Goal: Transaction & Acquisition: Purchase product/service

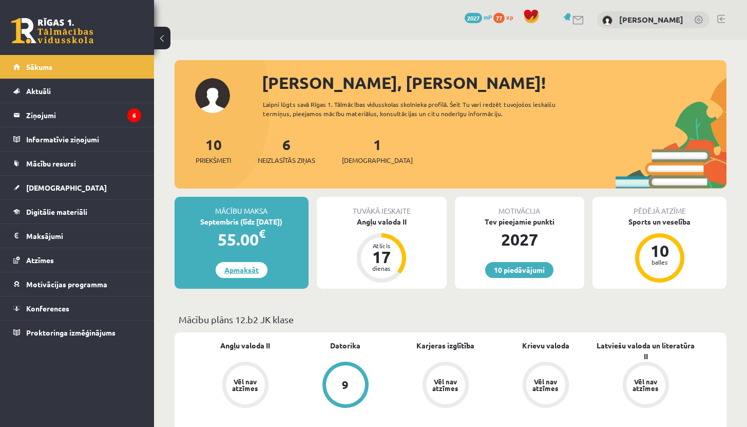
click at [237, 268] on link "Apmaksāt" at bounding box center [242, 270] width 52 height 16
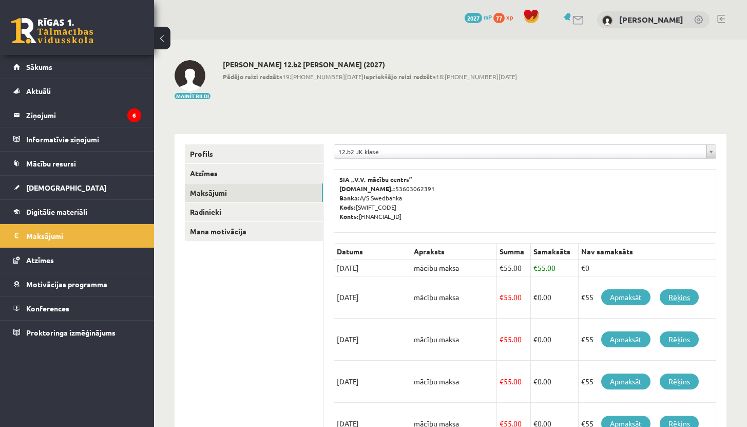
click at [681, 298] on link "Rēķins" at bounding box center [679, 297] width 39 height 16
click at [622, 295] on link "Apmaksāt" at bounding box center [625, 297] width 49 height 16
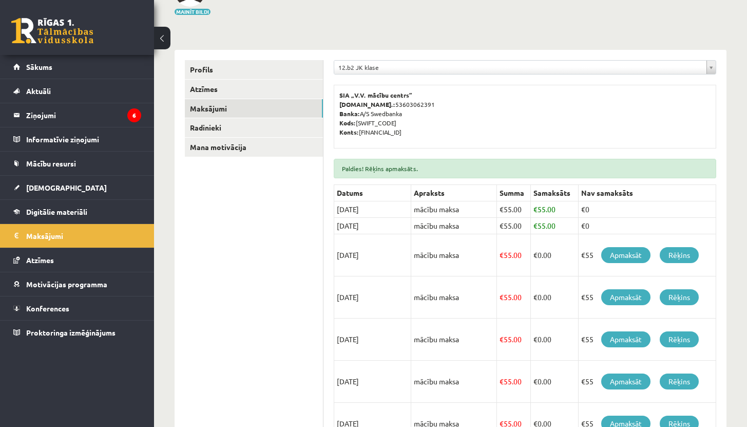
scroll to position [112, 0]
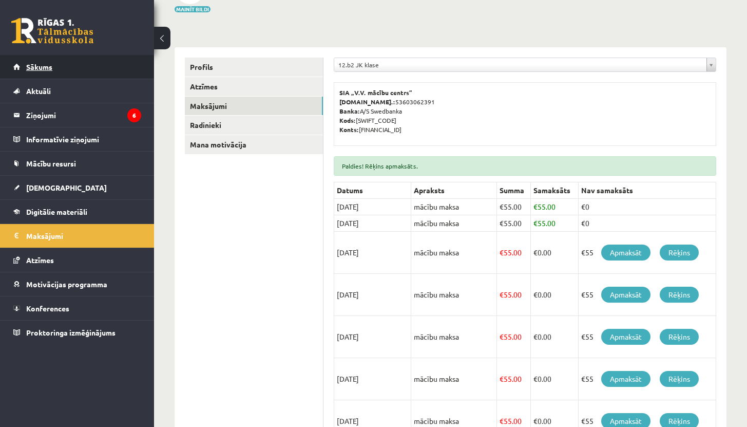
click at [38, 64] on span "Sākums" at bounding box center [39, 66] width 26 height 9
